Goal: Check status: Check status

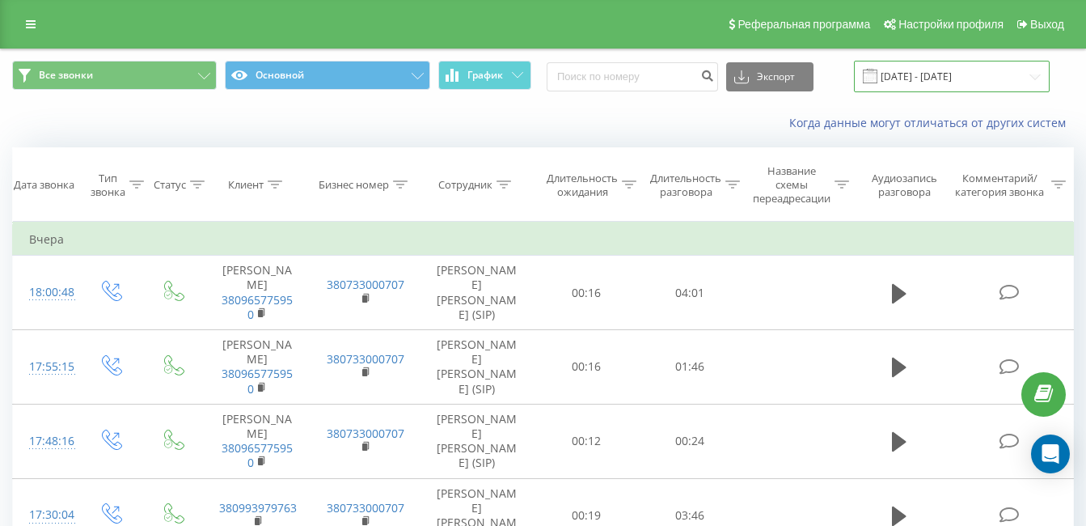
click at [679, 67] on input "20.08.2025 - 20.08.2025" at bounding box center [952, 77] width 196 height 32
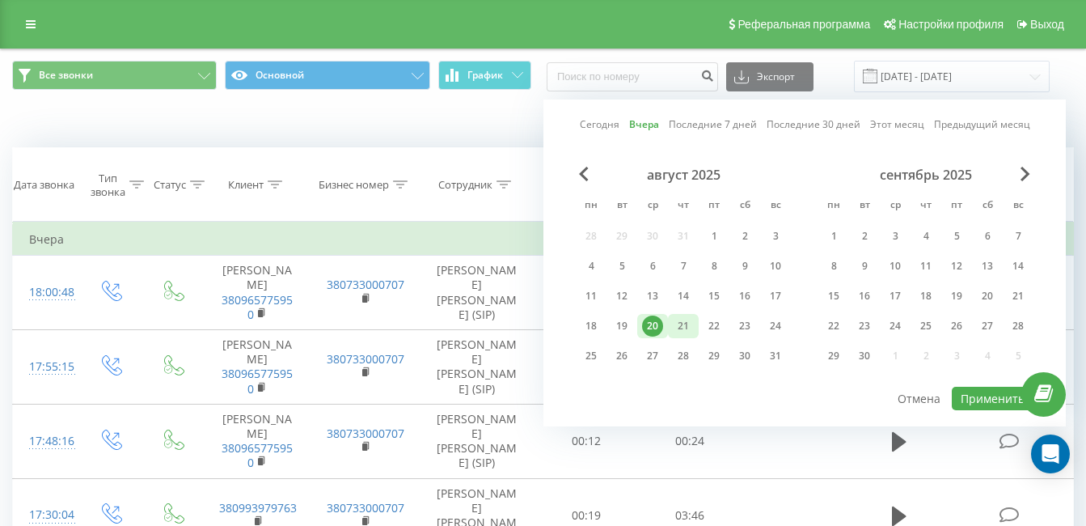
click at [679, 334] on div "21" at bounding box center [683, 325] width 21 height 21
click at [679, 387] on button "Применить" at bounding box center [993, 398] width 82 height 23
type input "[DATE] - [DATE]"
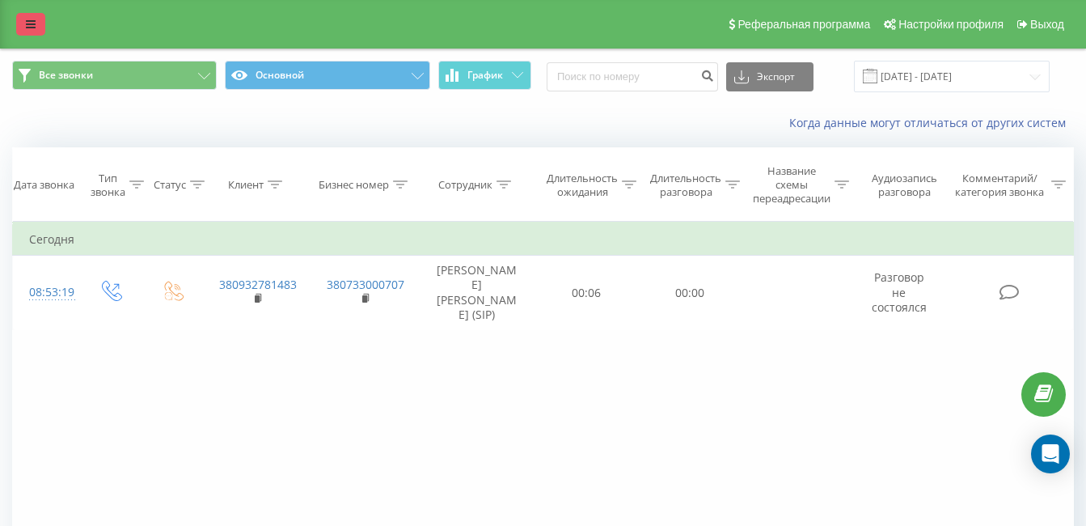
click at [22, 24] on link at bounding box center [30, 24] width 29 height 23
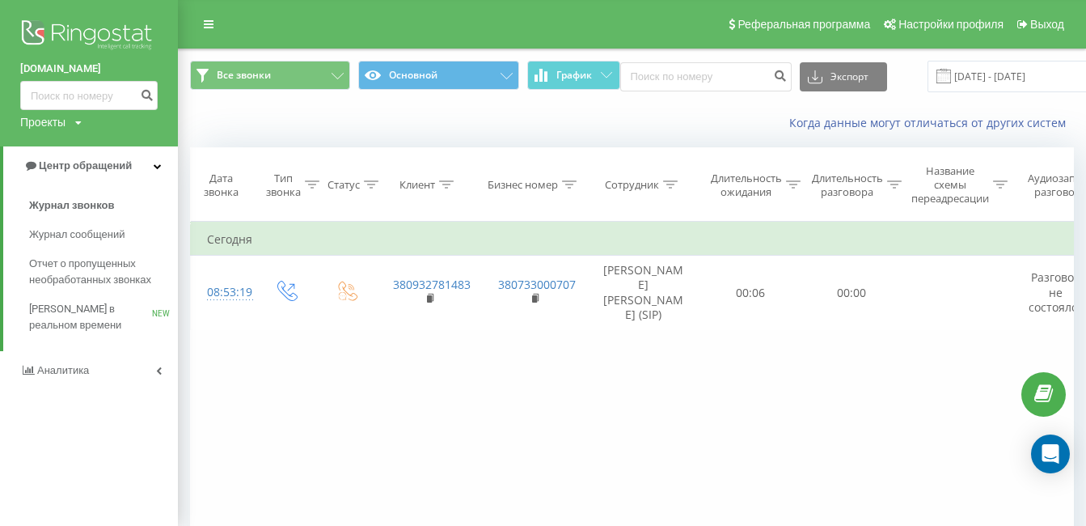
click at [82, 42] on img at bounding box center [89, 36] width 138 height 40
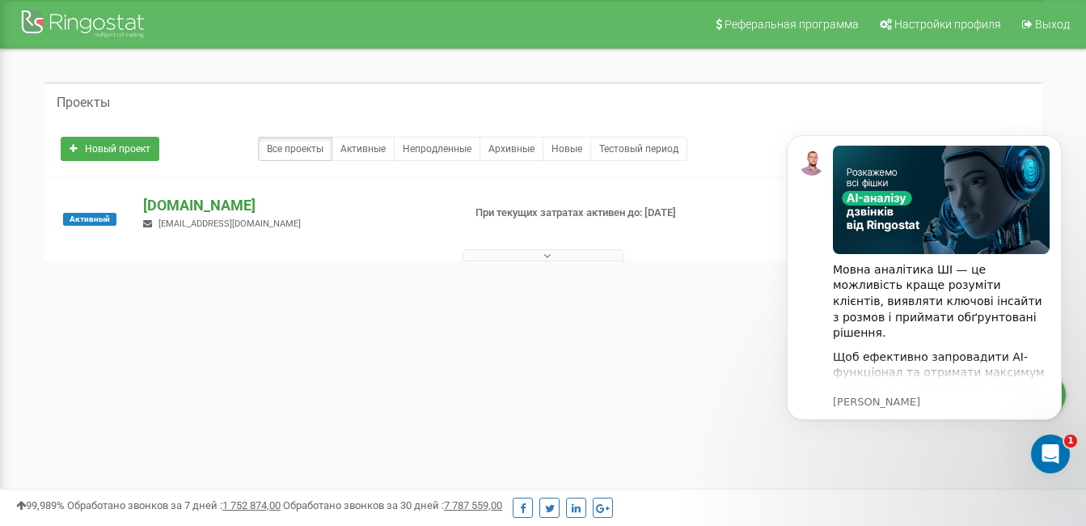
click at [231, 203] on p "[DOMAIN_NAME]" at bounding box center [296, 205] width 306 height 21
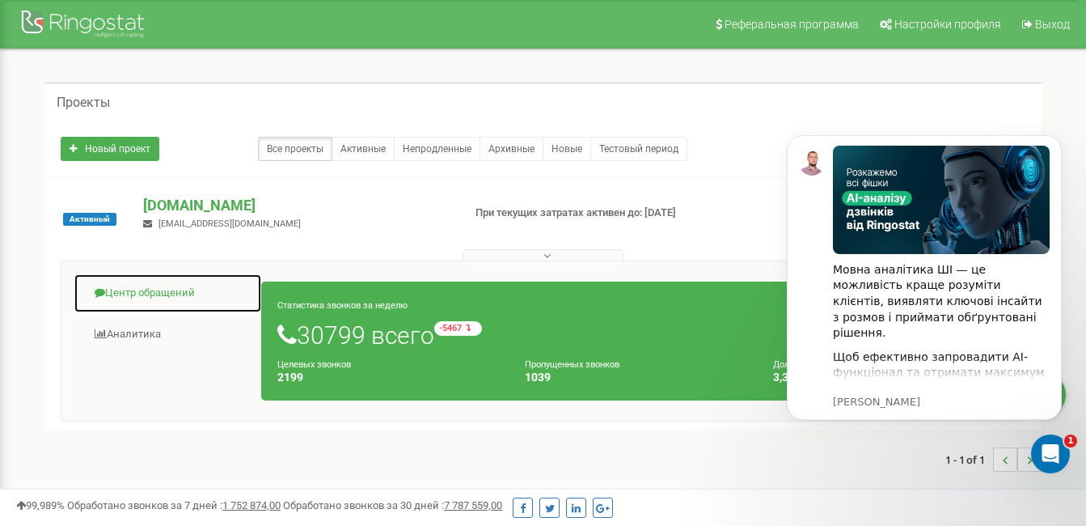
click at [120, 294] on link "Центр обращений" at bounding box center [168, 293] width 188 height 40
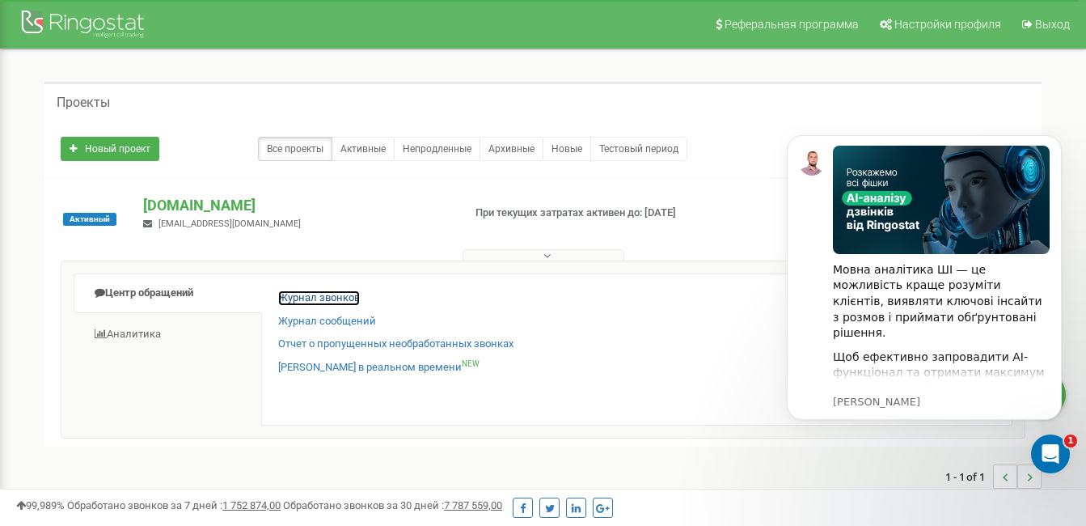
click at [356, 297] on link "Журнал звонков" at bounding box center [319, 297] width 82 height 15
click at [1056, 142] on icon "Dismiss notification" at bounding box center [1057, 139] width 9 height 9
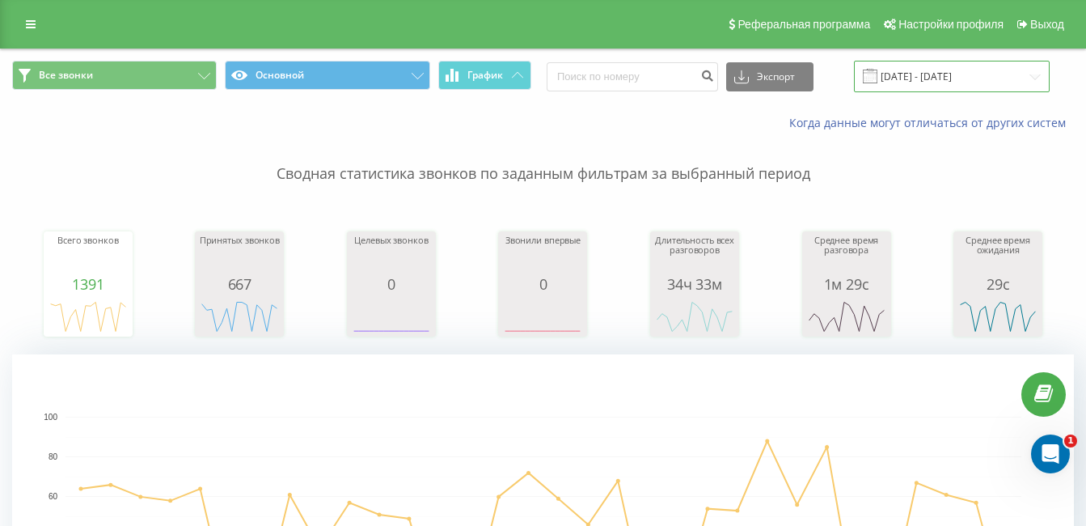
click at [937, 74] on input "[DATE] - [DATE]" at bounding box center [952, 77] width 196 height 32
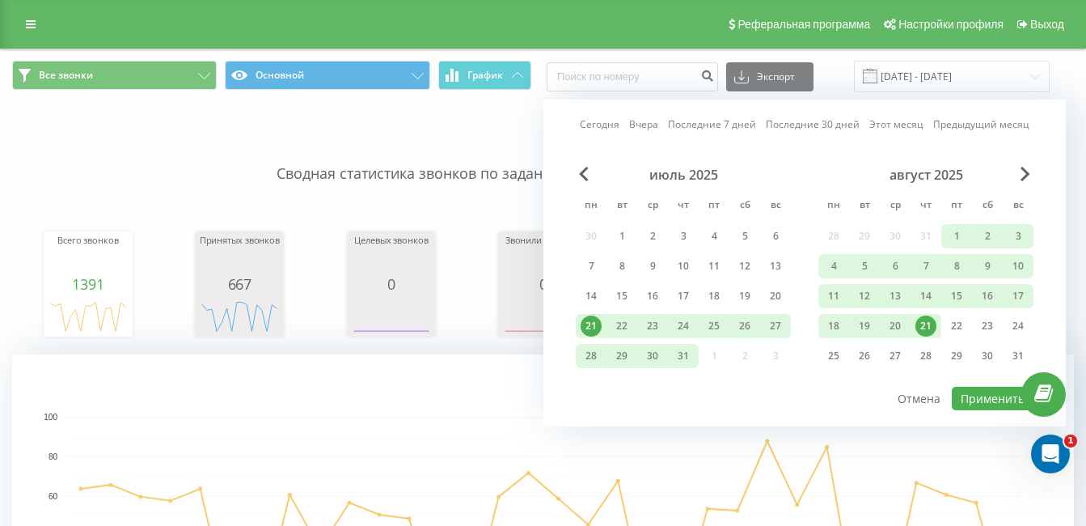
click at [934, 323] on div "21" at bounding box center [926, 325] width 21 height 21
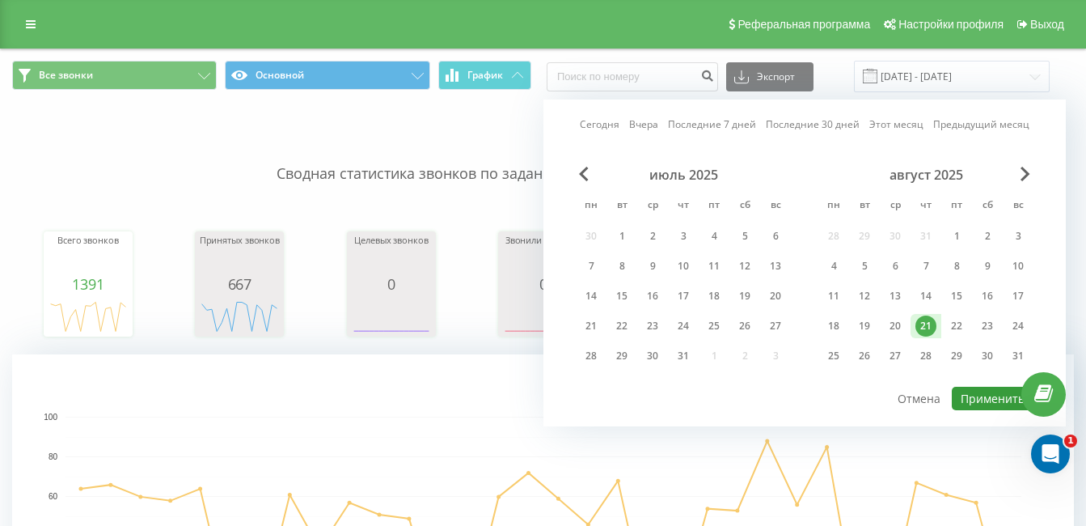
click at [990, 399] on button "Применить" at bounding box center [993, 398] width 82 height 23
type input "[DATE] - [DATE]"
